Goal: Navigation & Orientation: Find specific page/section

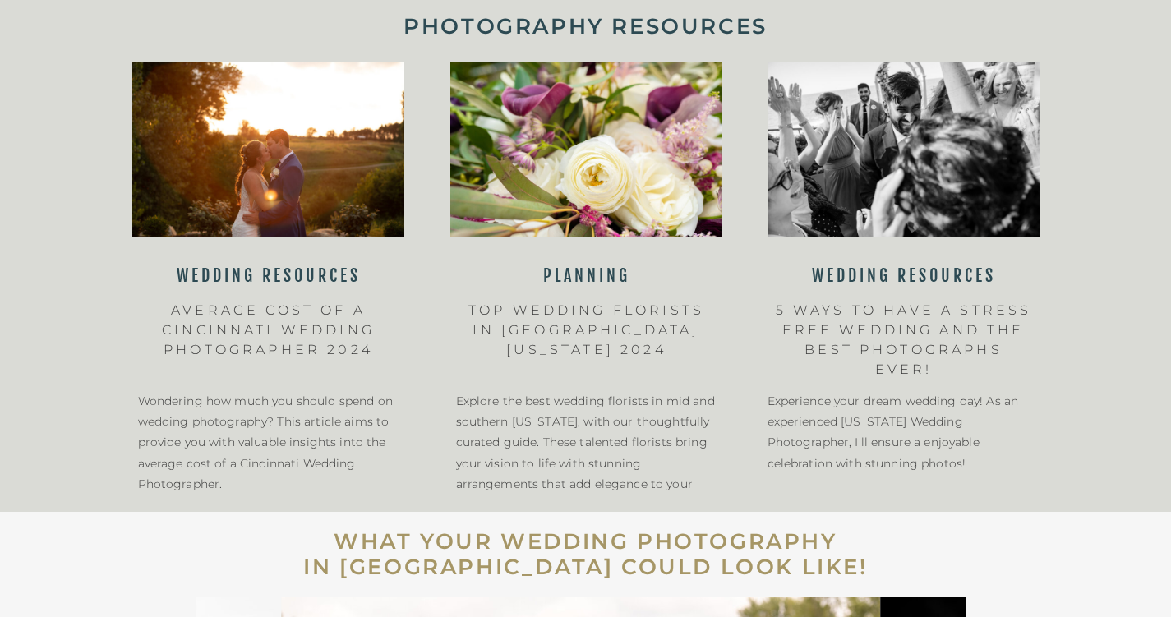
scroll to position [2068, 0]
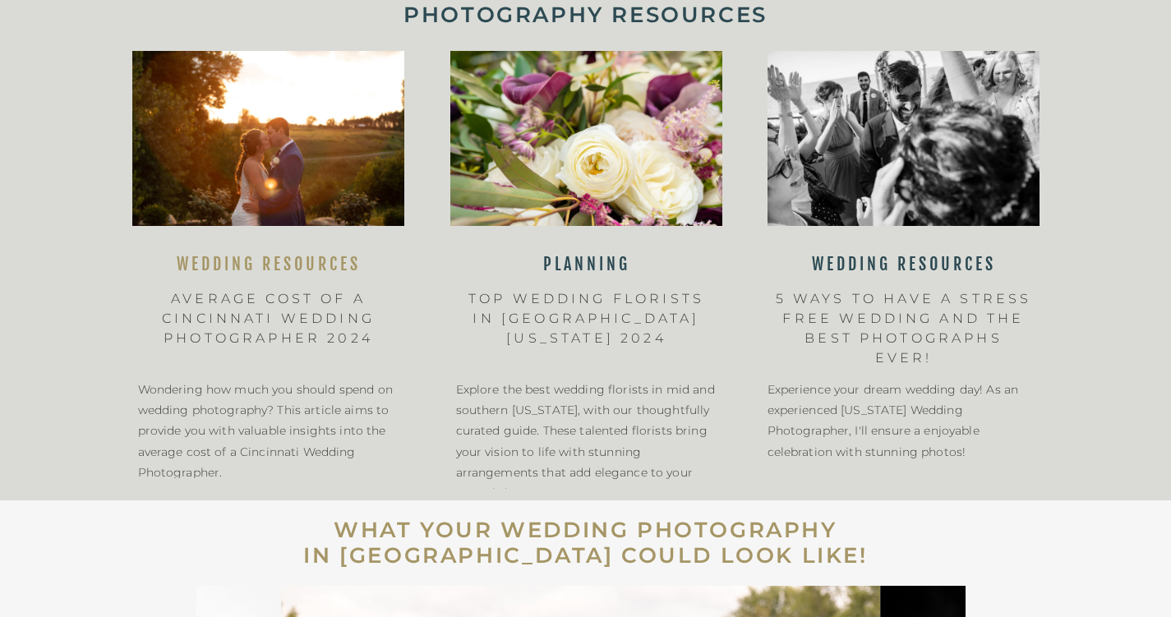
click at [315, 261] on nav "WEDDING RESOURCES" at bounding box center [268, 265] width 255 height 21
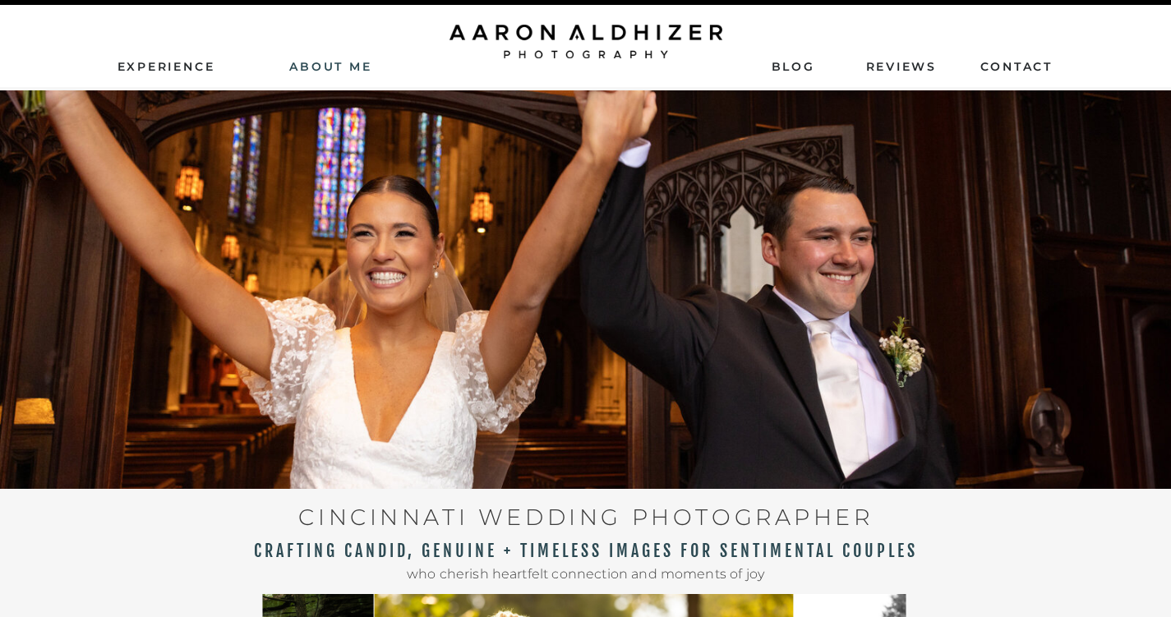
click at [315, 65] on nav "AbouT ME" at bounding box center [331, 65] width 117 height 15
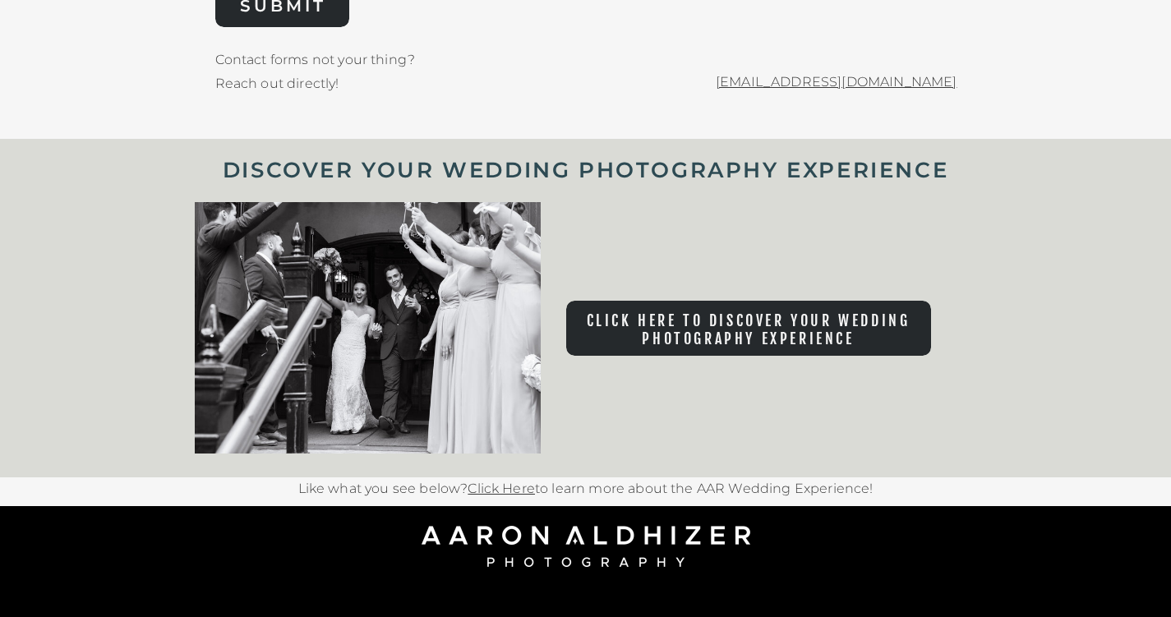
scroll to position [7106, 0]
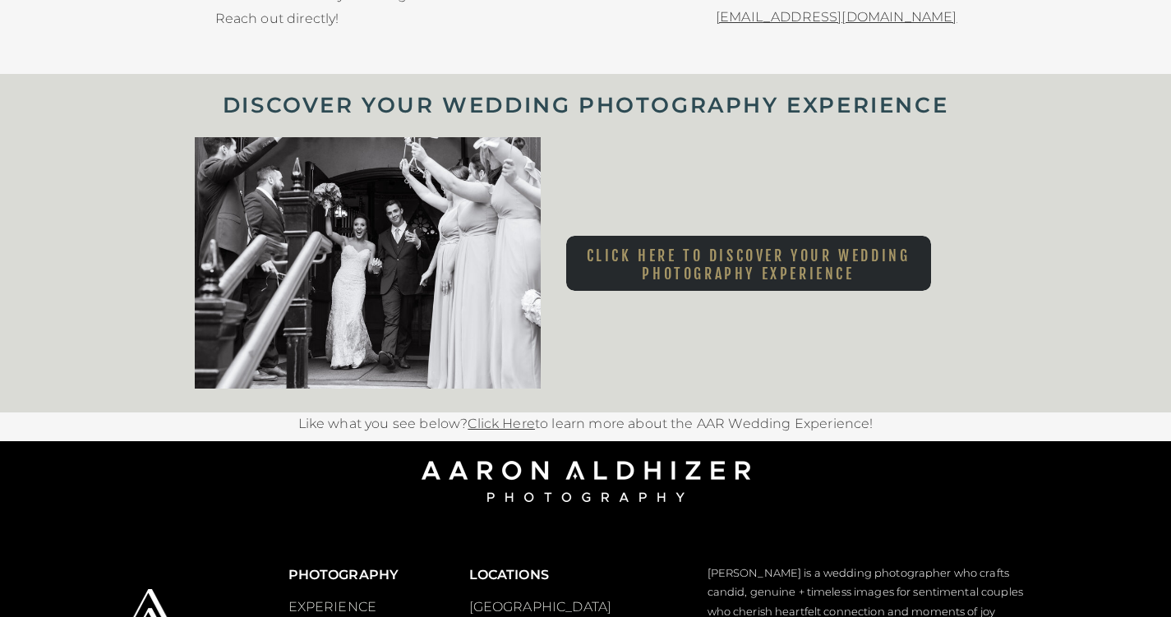
click at [649, 268] on nav "Click here to Discover Your Wedding Photography Experience" at bounding box center [748, 260] width 365 height 27
